Goal: Task Accomplishment & Management: Use online tool/utility

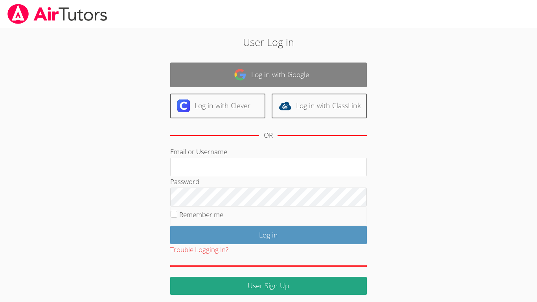
click at [312, 67] on link "Log in with Google" at bounding box center [268, 75] width 197 height 25
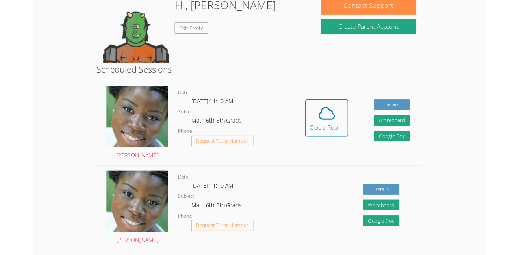
scroll to position [133, 0]
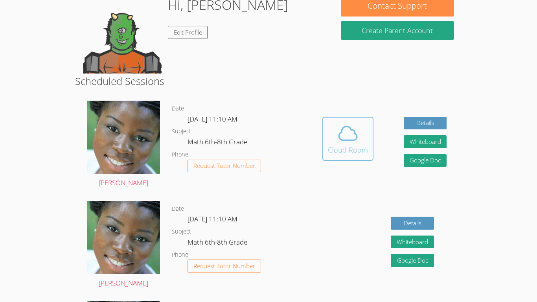
click at [351, 156] on button "Cloud Room" at bounding box center [348, 139] width 51 height 44
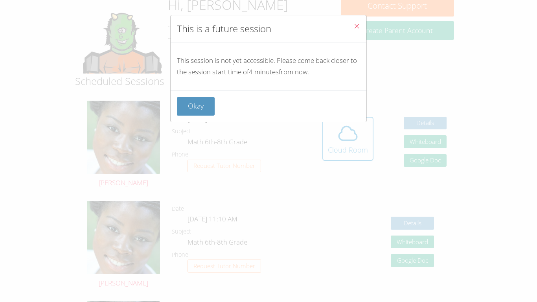
click at [348, 24] on button "Close" at bounding box center [356, 27] width 19 height 24
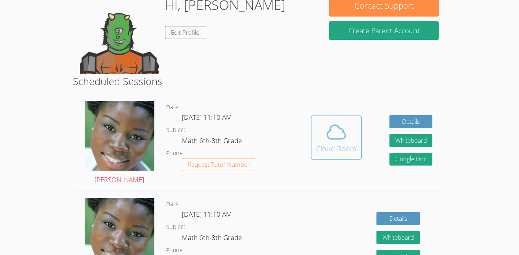
click at [329, 122] on icon at bounding box center [336, 132] width 22 height 22
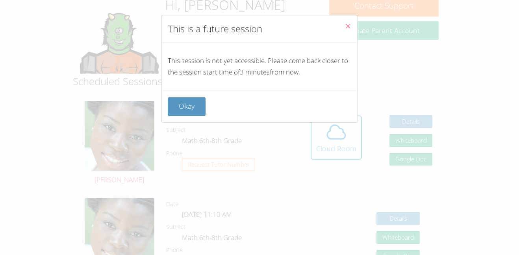
click at [344, 26] on icon "Close" at bounding box center [347, 26] width 7 height 7
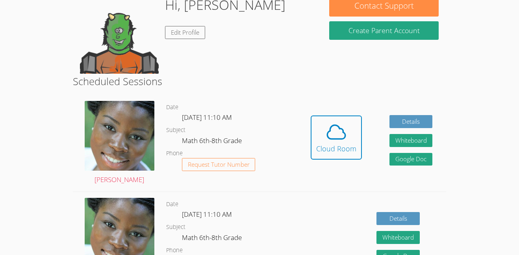
click at [323, 114] on div "Hidden Cloud Room Details Whiteboard Hidden Google Doc" at bounding box center [372, 143] width 150 height 96
click at [305, 100] on div "Hidden Cloud Room Details Whiteboard Hidden Google Doc" at bounding box center [372, 143] width 150 height 96
click at [307, 96] on div "Hidden Cloud Room Details Whiteboard Hidden Google Doc" at bounding box center [372, 143] width 150 height 96
click at [320, 115] on button "Cloud Room" at bounding box center [335, 137] width 51 height 44
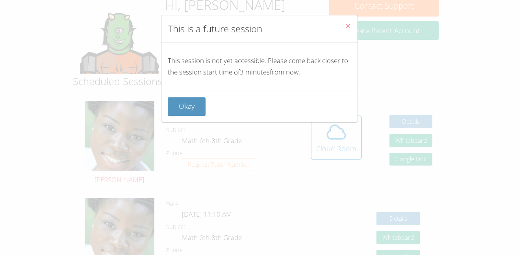
click at [349, 20] on button "Close" at bounding box center [347, 27] width 19 height 24
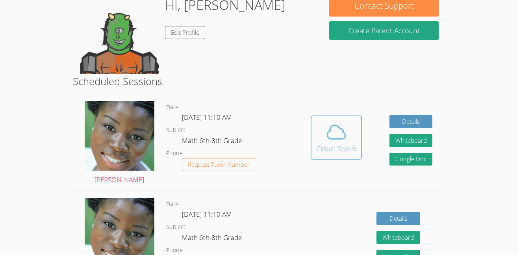
click at [316, 148] on div "Cloud Room" at bounding box center [336, 148] width 40 height 11
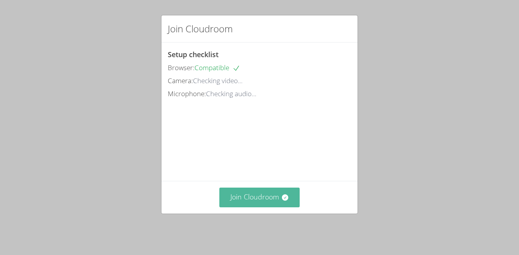
click at [275, 198] on button "Join Cloudroom" at bounding box center [259, 196] width 81 height 19
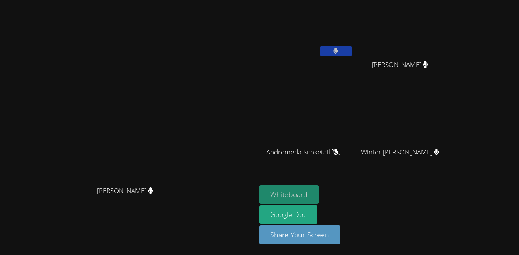
click at [319, 188] on button "Whiteboard" at bounding box center [288, 194] width 59 height 18
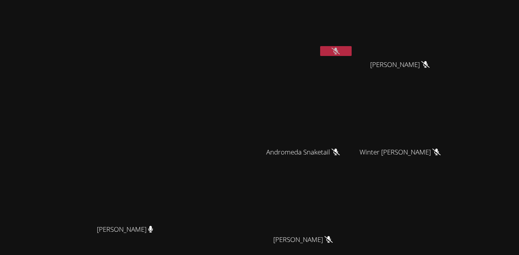
click at [353, 33] on video at bounding box center [306, 29] width 94 height 53
click at [340, 53] on icon at bounding box center [335, 51] width 8 height 7
click at [351, 51] on button at bounding box center [335, 51] width 31 height 10
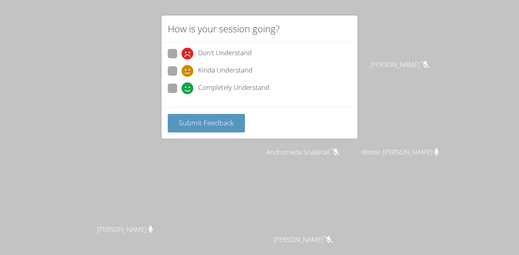
click at [226, 89] on span "Completely Understand" at bounding box center [233, 88] width 71 height 12
click at [188, 89] on input "Completely Understand" at bounding box center [184, 86] width 7 height 7
radio input "true"
click at [210, 121] on span "Submit Feedback" at bounding box center [206, 122] width 55 height 9
